Goal: Task Accomplishment & Management: Use online tool/utility

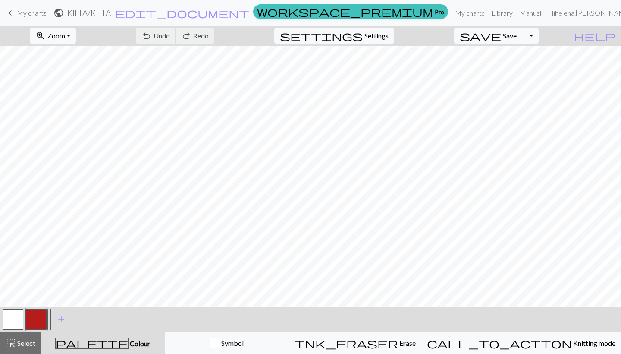
click at [41, 316] on button "button" at bounding box center [36, 319] width 21 height 21
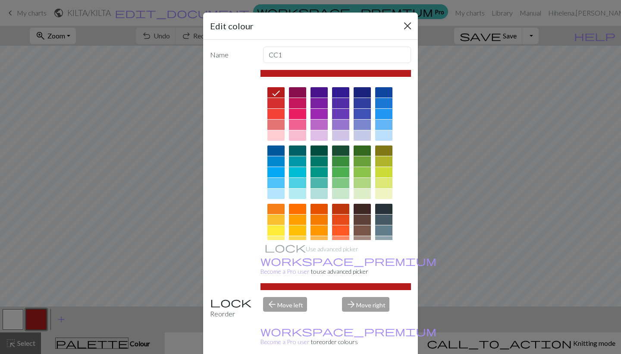
click at [406, 22] on button "Close" at bounding box center [408, 26] width 14 height 14
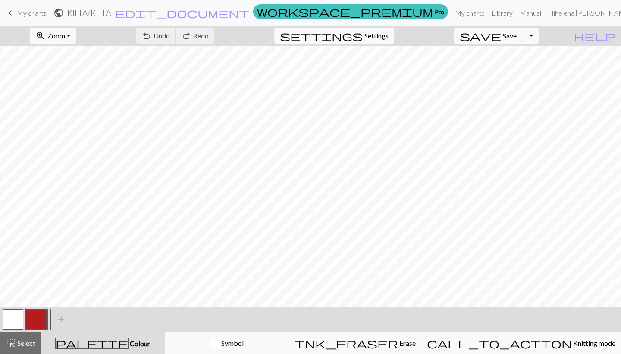
click at [6, 315] on button "button" at bounding box center [13, 319] width 21 height 21
click at [170, 36] on span "Undo" at bounding box center [162, 35] width 16 height 8
click at [65, 34] on span "Zoom" at bounding box center [56, 35] width 18 height 8
click at [68, 116] on button "100%" at bounding box center [64, 117] width 68 height 14
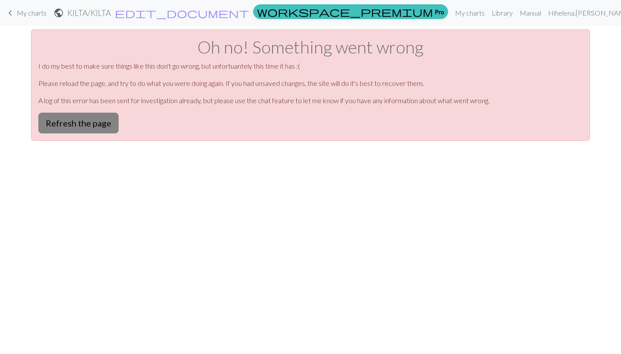
click at [77, 126] on button "Refresh the page" at bounding box center [78, 123] width 80 height 21
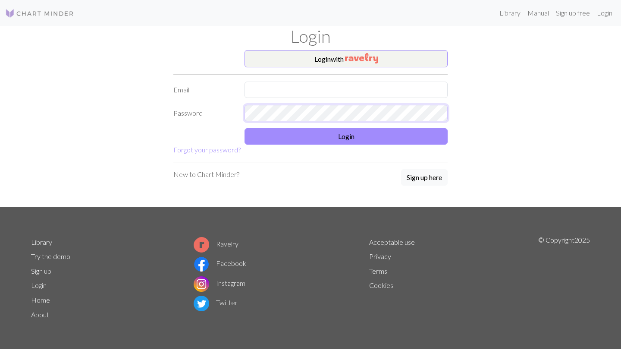
click at [381, 109] on form "Login with Email Password Login Forgot your password?" at bounding box center [310, 102] width 274 height 105
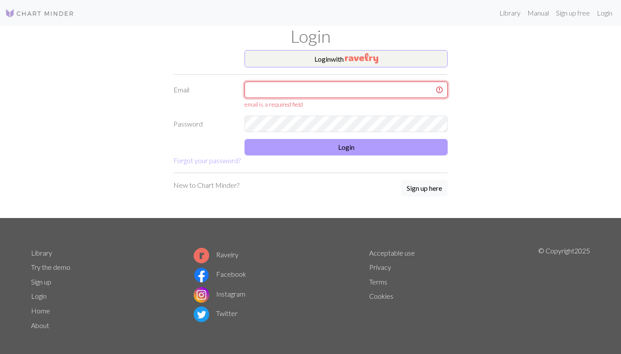
type input "helena.bjorklund@icloud.com"
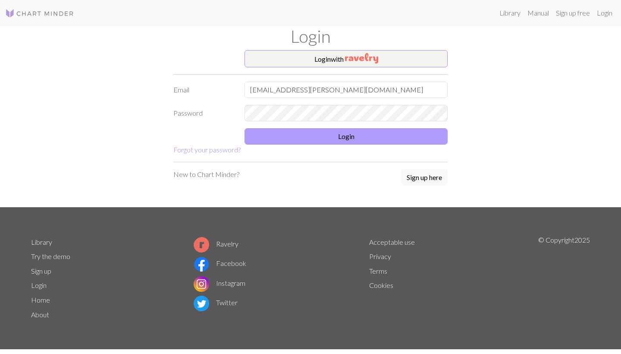
click at [330, 136] on button "Login" at bounding box center [345, 136] width 203 height 16
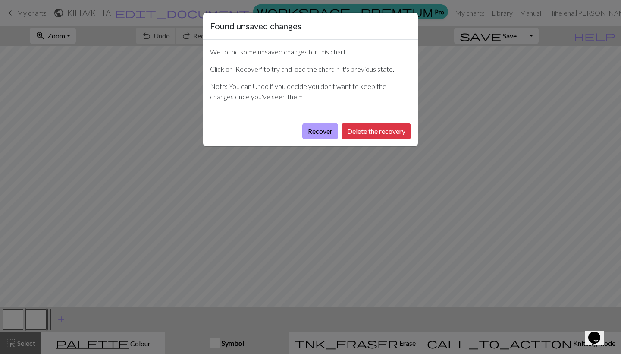
click at [328, 135] on button "Recover" at bounding box center [320, 131] width 36 height 16
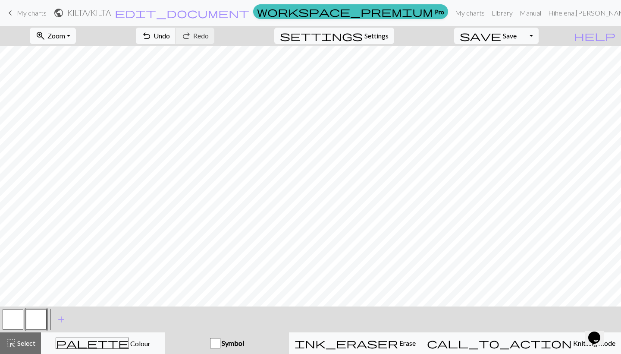
click at [33, 323] on button "button" at bounding box center [36, 319] width 21 height 21
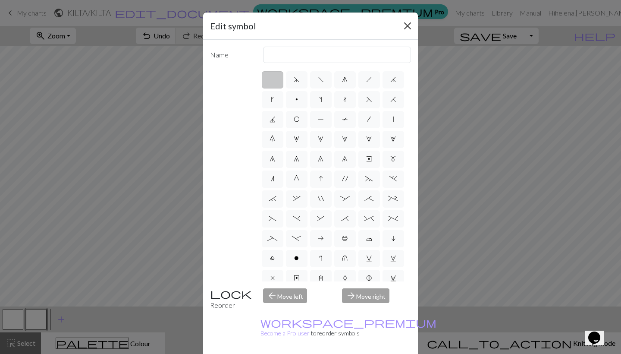
click at [405, 30] on button "Close" at bounding box center [408, 26] width 14 height 14
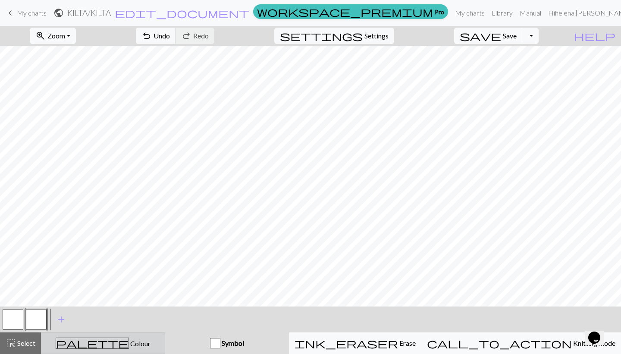
click at [129, 344] on span "Colour" at bounding box center [140, 343] width 22 height 8
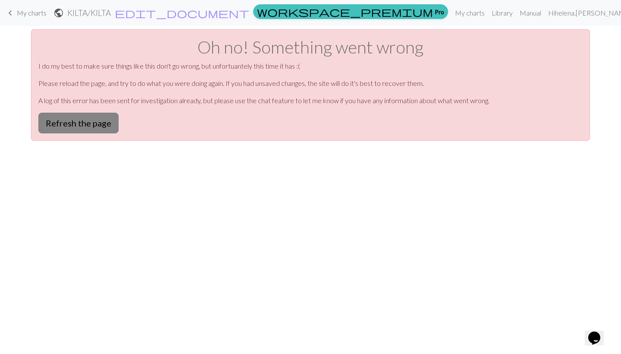
click at [70, 121] on button "Refresh the page" at bounding box center [78, 123] width 80 height 21
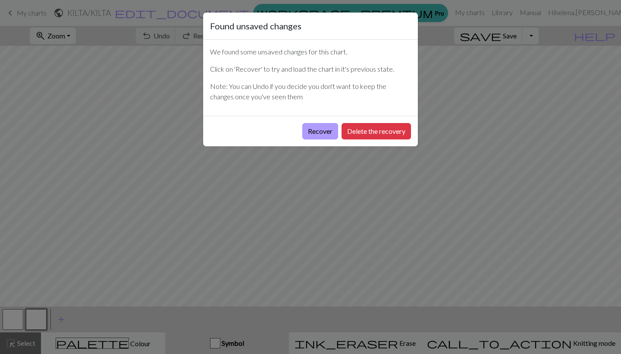
click at [319, 131] on button "Recover" at bounding box center [320, 131] width 36 height 16
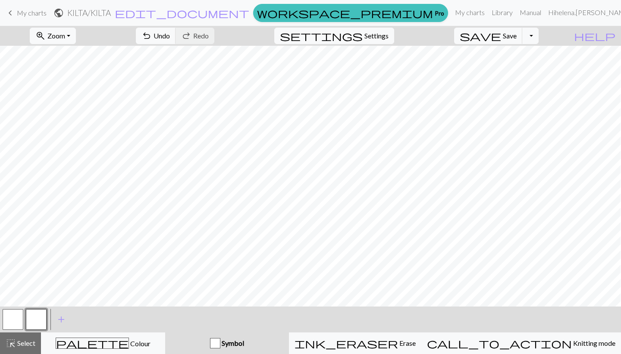
scroll to position [9, 0]
click at [73, 336] on button "palette Colour Colour" at bounding box center [103, 343] width 124 height 22
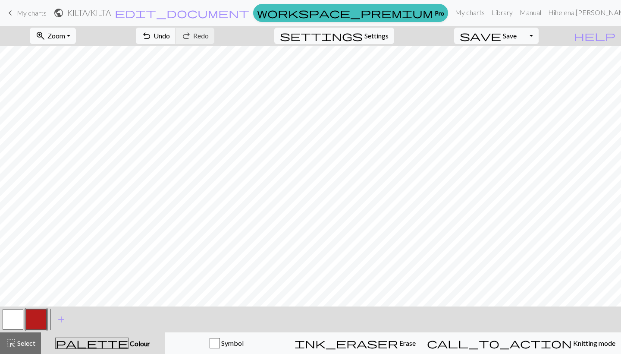
click at [44, 319] on button "button" at bounding box center [36, 319] width 21 height 21
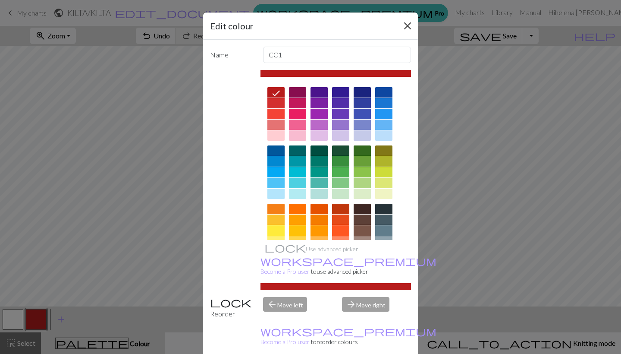
click at [404, 26] on button "Close" at bounding box center [408, 26] width 14 height 14
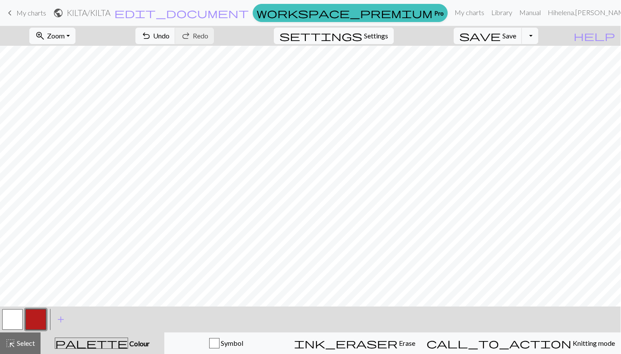
scroll to position [0, 0]
click at [170, 36] on span "Undo" at bounding box center [162, 35] width 16 height 8
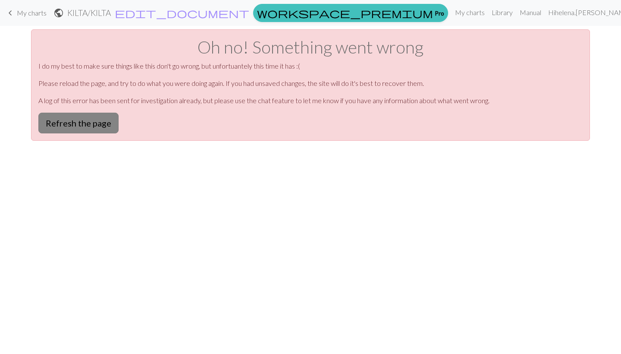
click at [55, 123] on button "Refresh the page" at bounding box center [78, 123] width 80 height 21
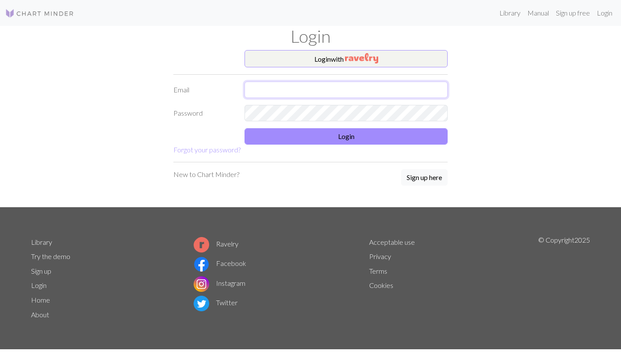
type input "[EMAIL_ADDRESS][PERSON_NAME][DOMAIN_NAME]"
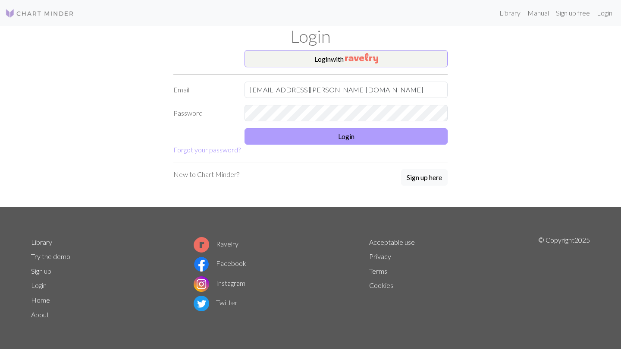
click at [296, 134] on button "Login" at bounding box center [345, 136] width 203 height 16
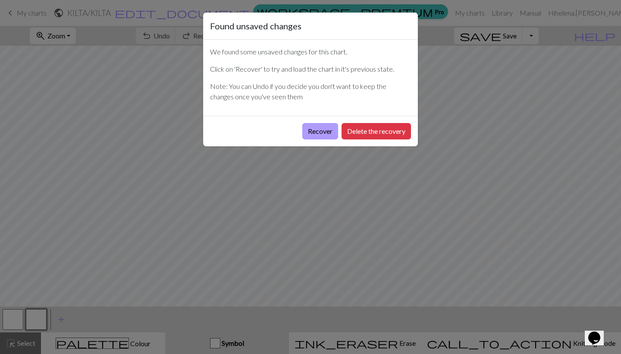
click at [311, 129] on button "Recover" at bounding box center [320, 131] width 36 height 16
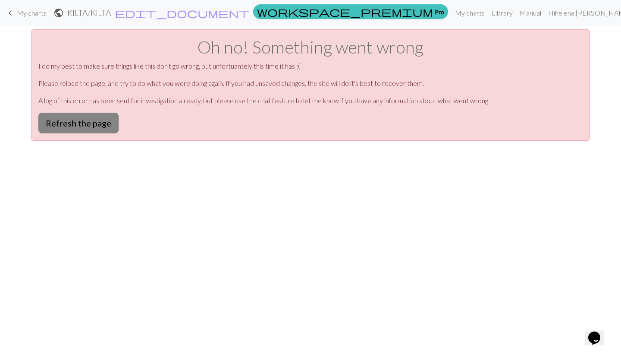
click at [102, 119] on button "Refresh the page" at bounding box center [78, 123] width 80 height 21
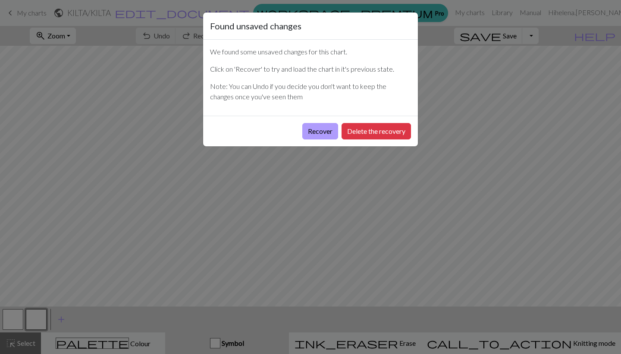
click at [322, 133] on button "Recover" at bounding box center [320, 131] width 36 height 16
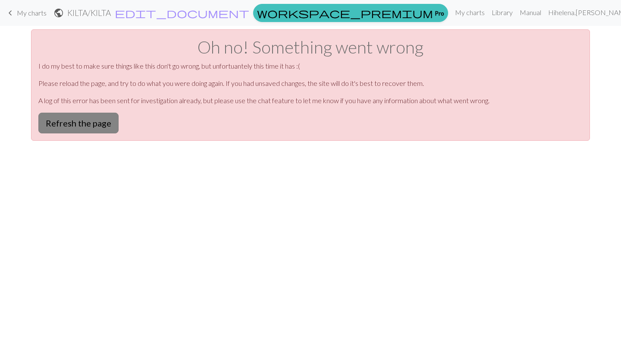
click at [107, 121] on button "Refresh the page" at bounding box center [78, 123] width 80 height 21
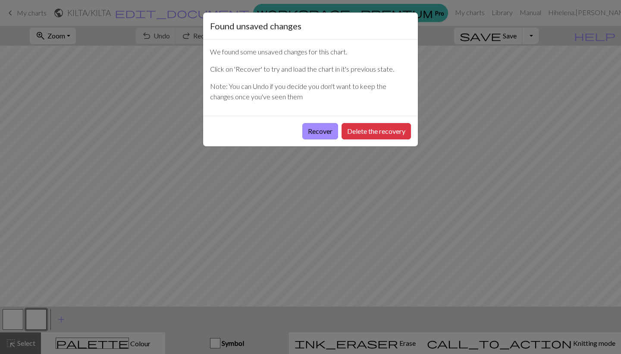
click at [319, 140] on div "Recover Delete the recovery" at bounding box center [310, 131] width 215 height 31
click at [319, 135] on button "Recover" at bounding box center [320, 131] width 36 height 16
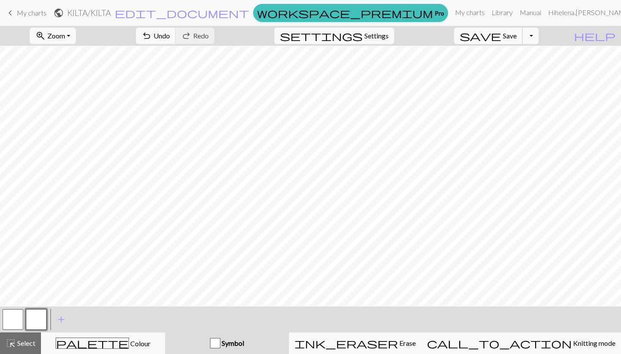
click at [517, 33] on span "Save" at bounding box center [510, 35] width 14 height 8
